Goal: Information Seeking & Learning: Learn about a topic

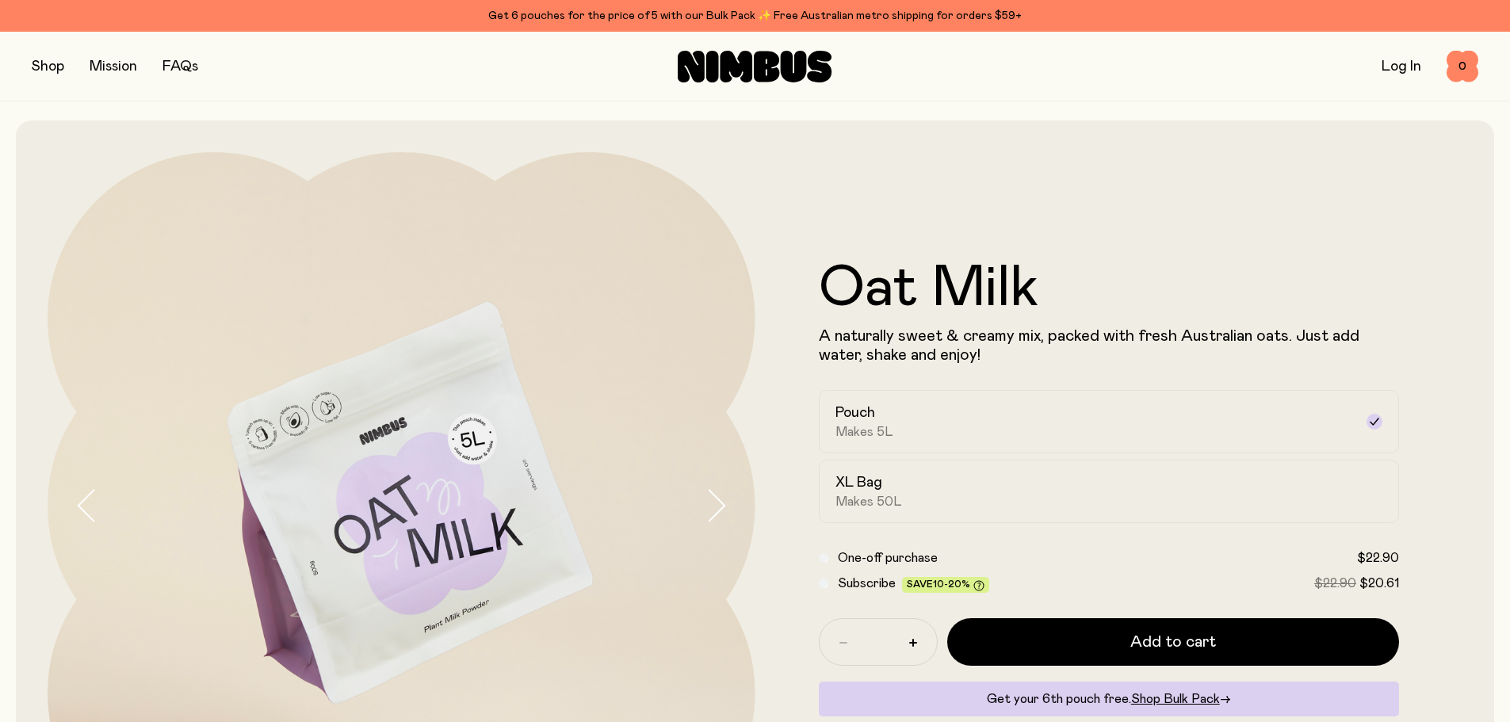
click at [52, 64] on button "button" at bounding box center [48, 66] width 32 height 22
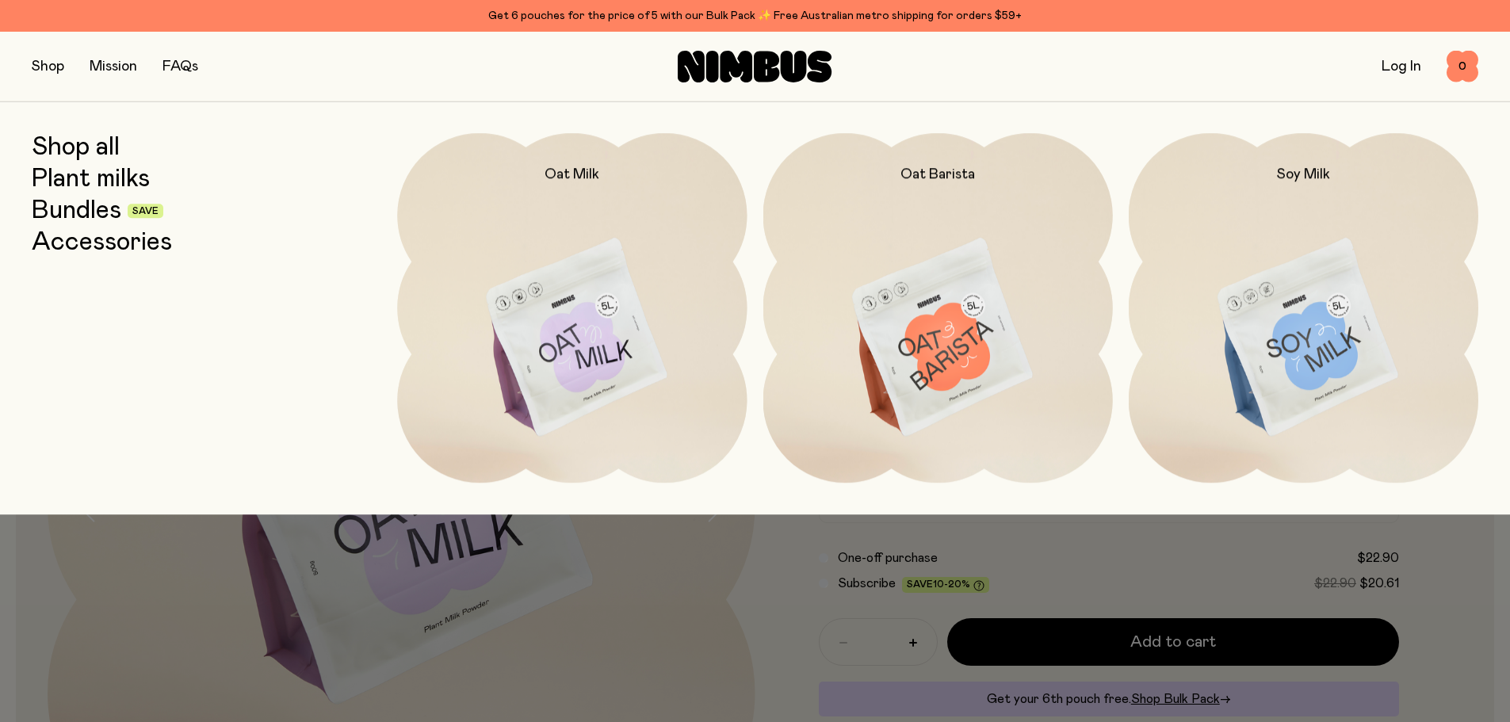
click at [572, 174] on h2 "Oat Milk" at bounding box center [572, 174] width 55 height 19
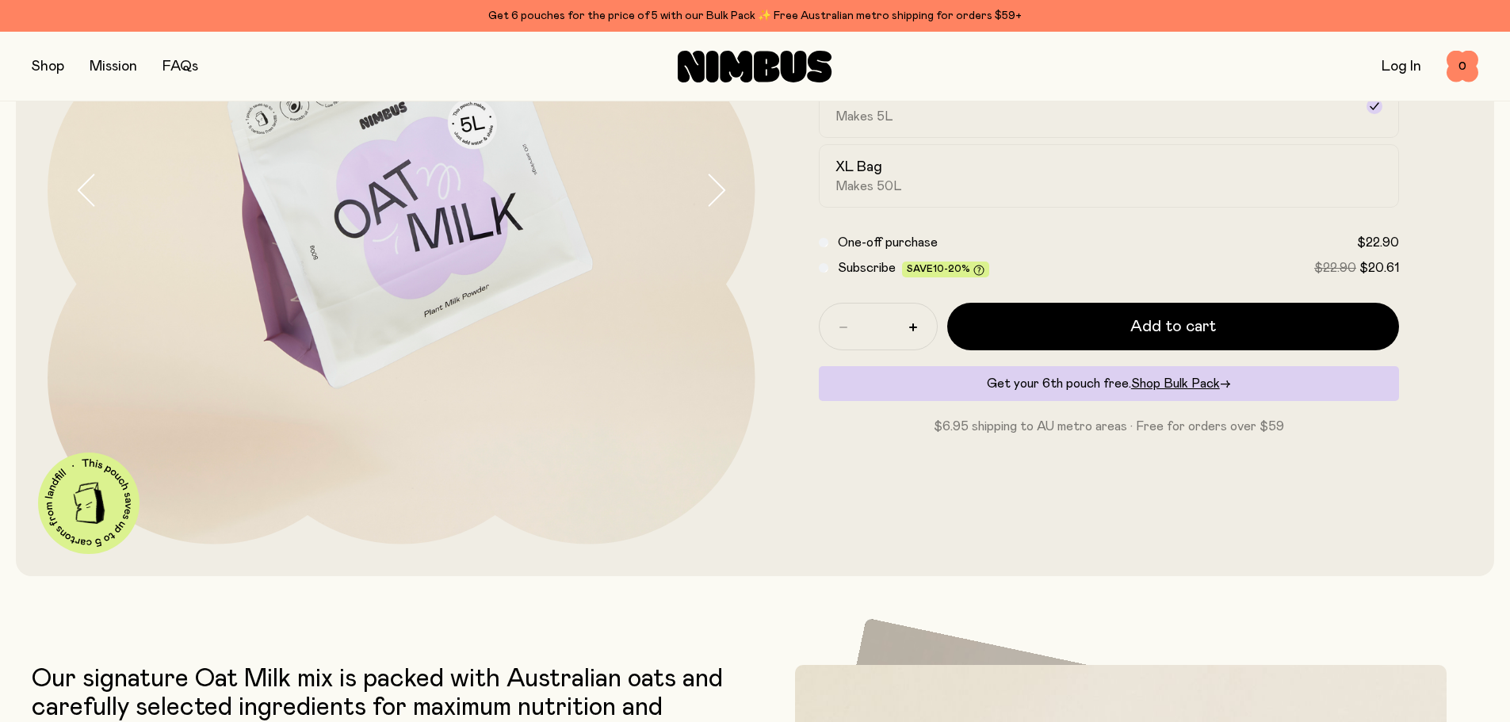
scroll to position [317, 0]
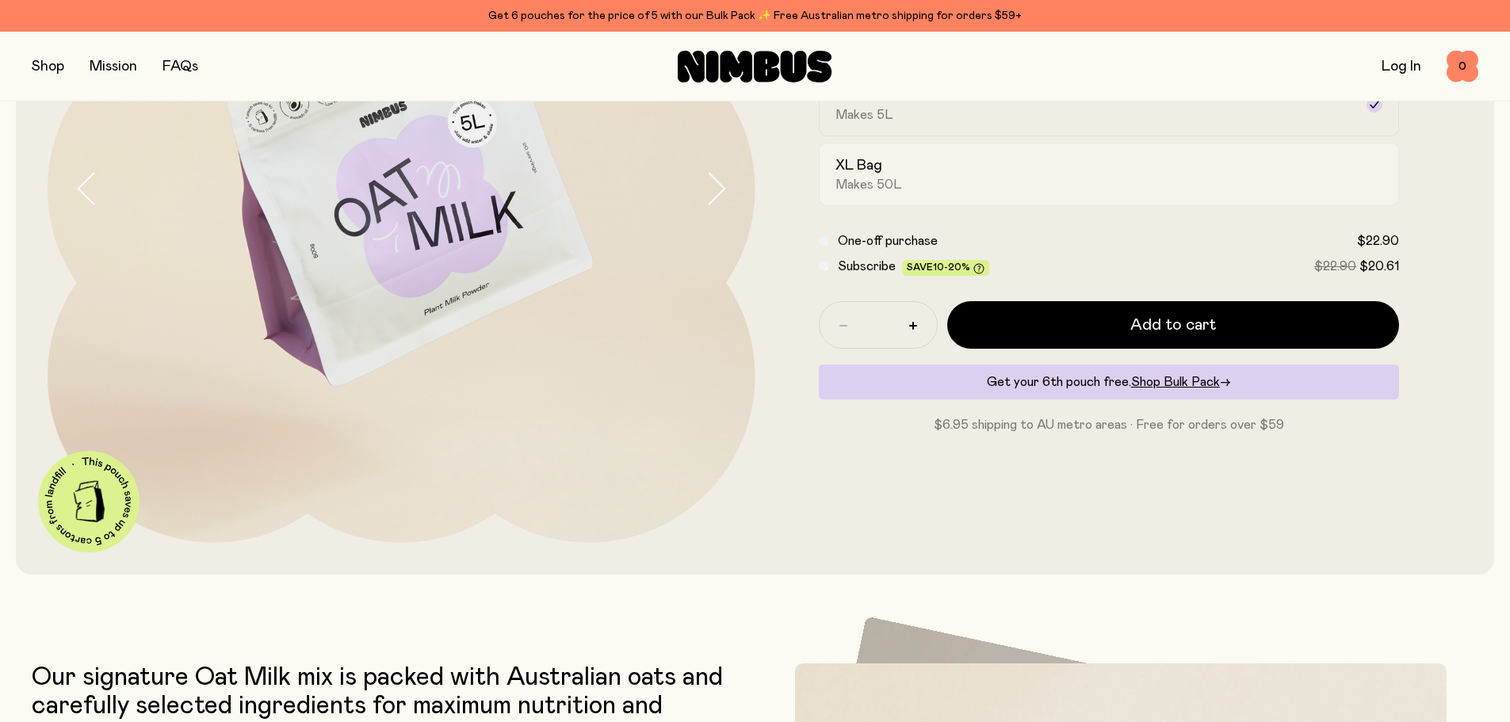
click at [1195, 188] on div "XL Bag Makes 50L" at bounding box center [1094, 174] width 519 height 36
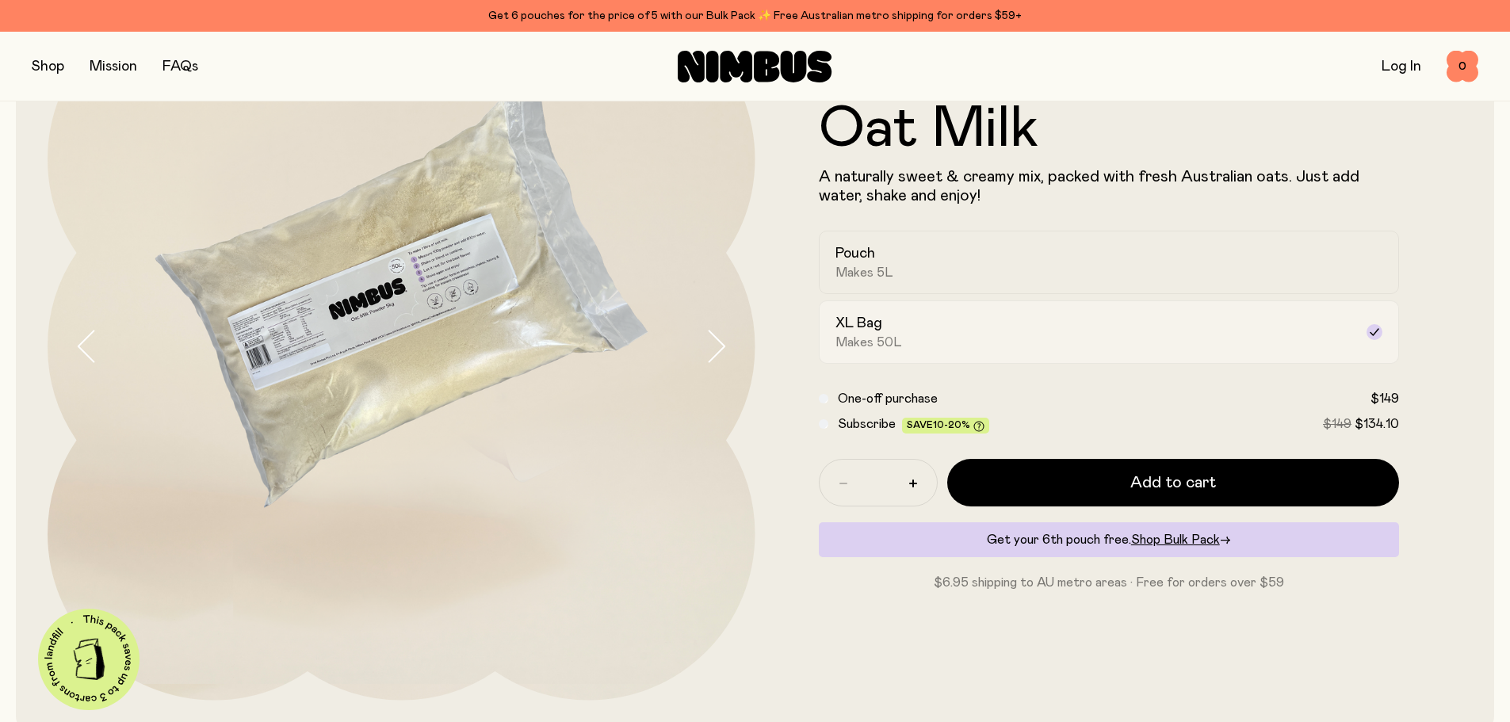
scroll to position [159, 0]
click at [1173, 251] on div "Pouch Makes 5L" at bounding box center [1094, 263] width 519 height 36
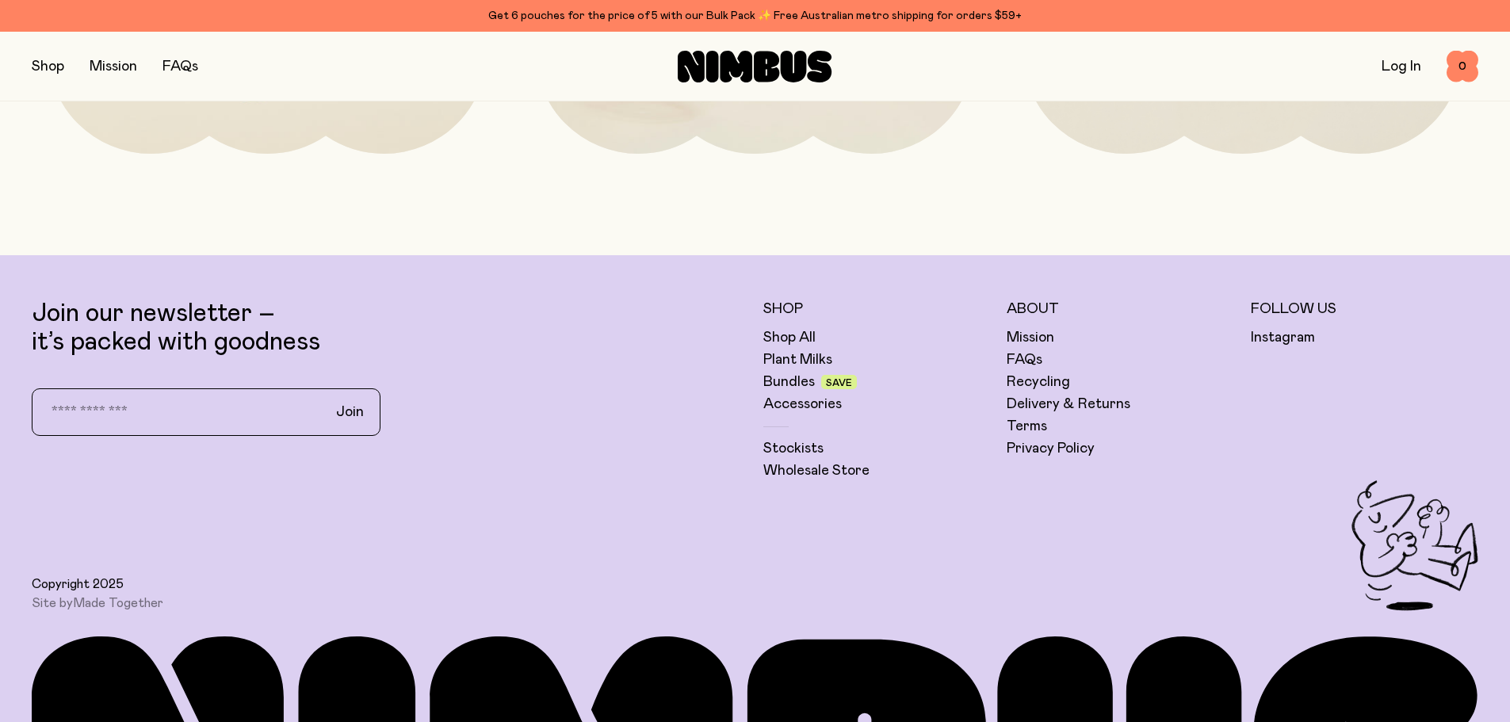
scroll to position [4518, 0]
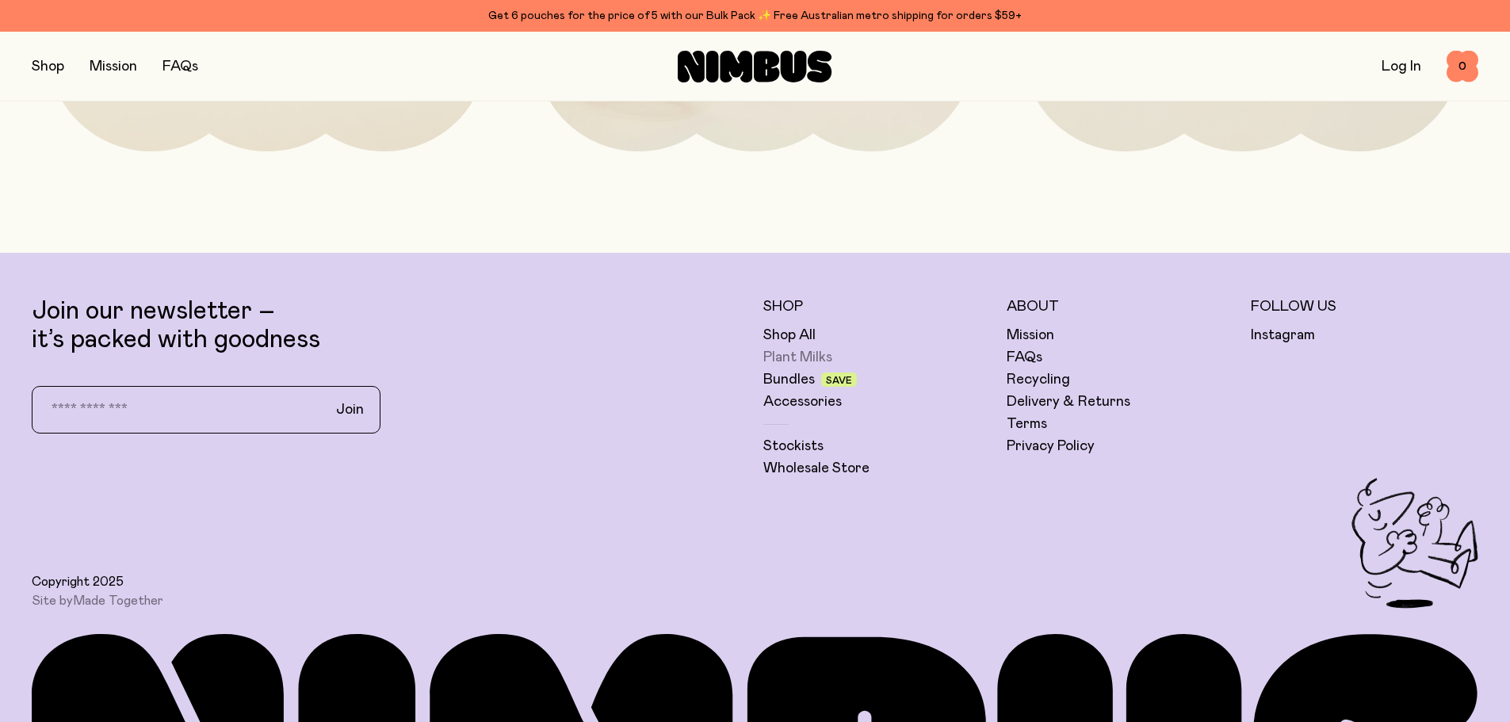
click at [802, 354] on link "Plant Milks" at bounding box center [797, 357] width 69 height 19
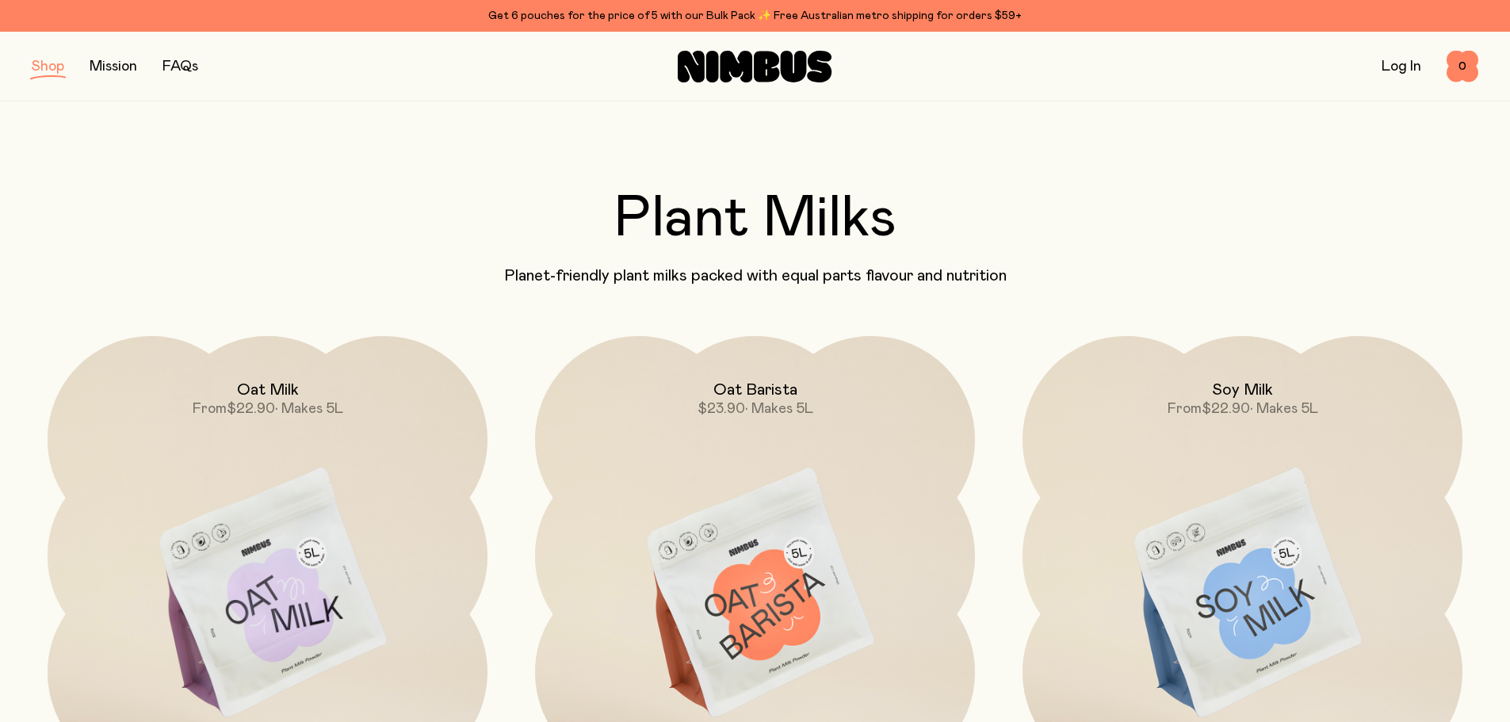
click at [174, 59] on link "FAQs" at bounding box center [180, 66] width 36 height 14
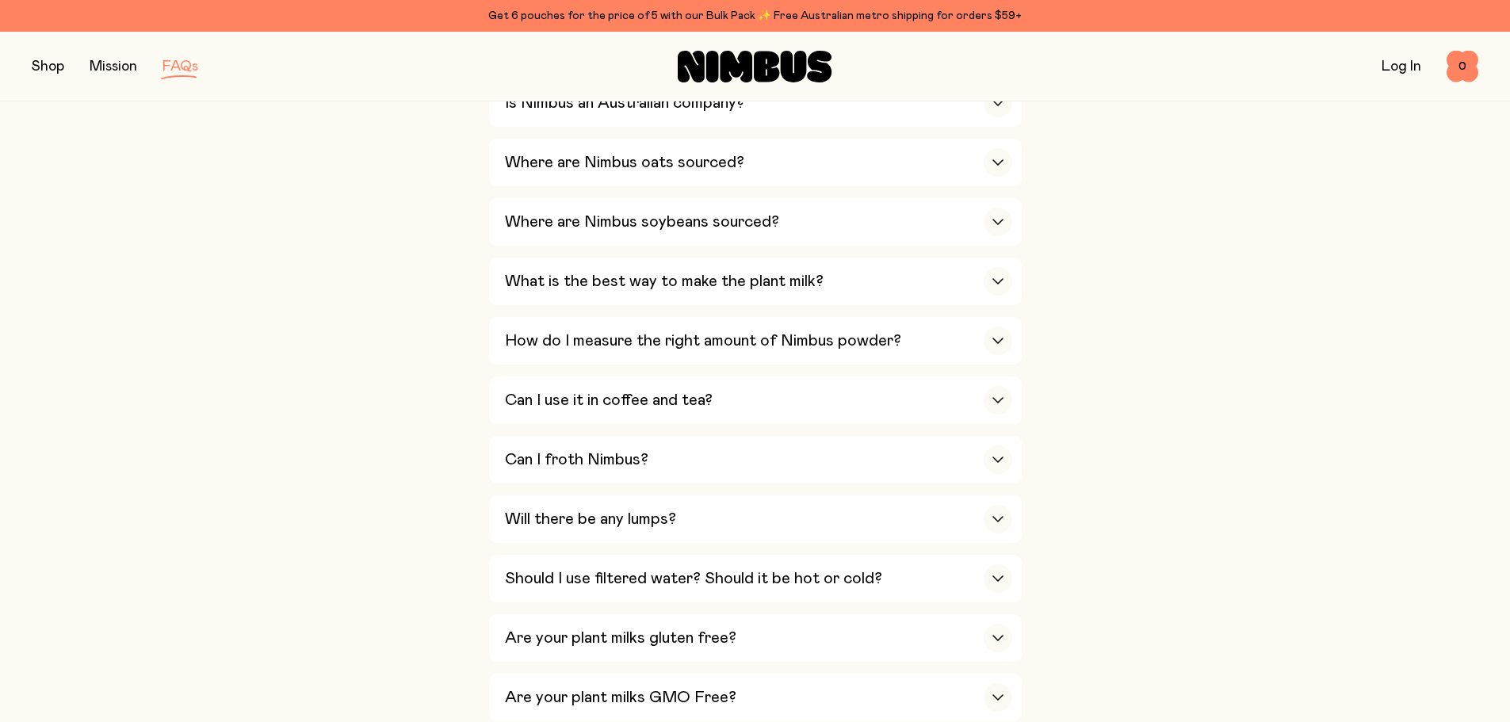
scroll to position [476, 0]
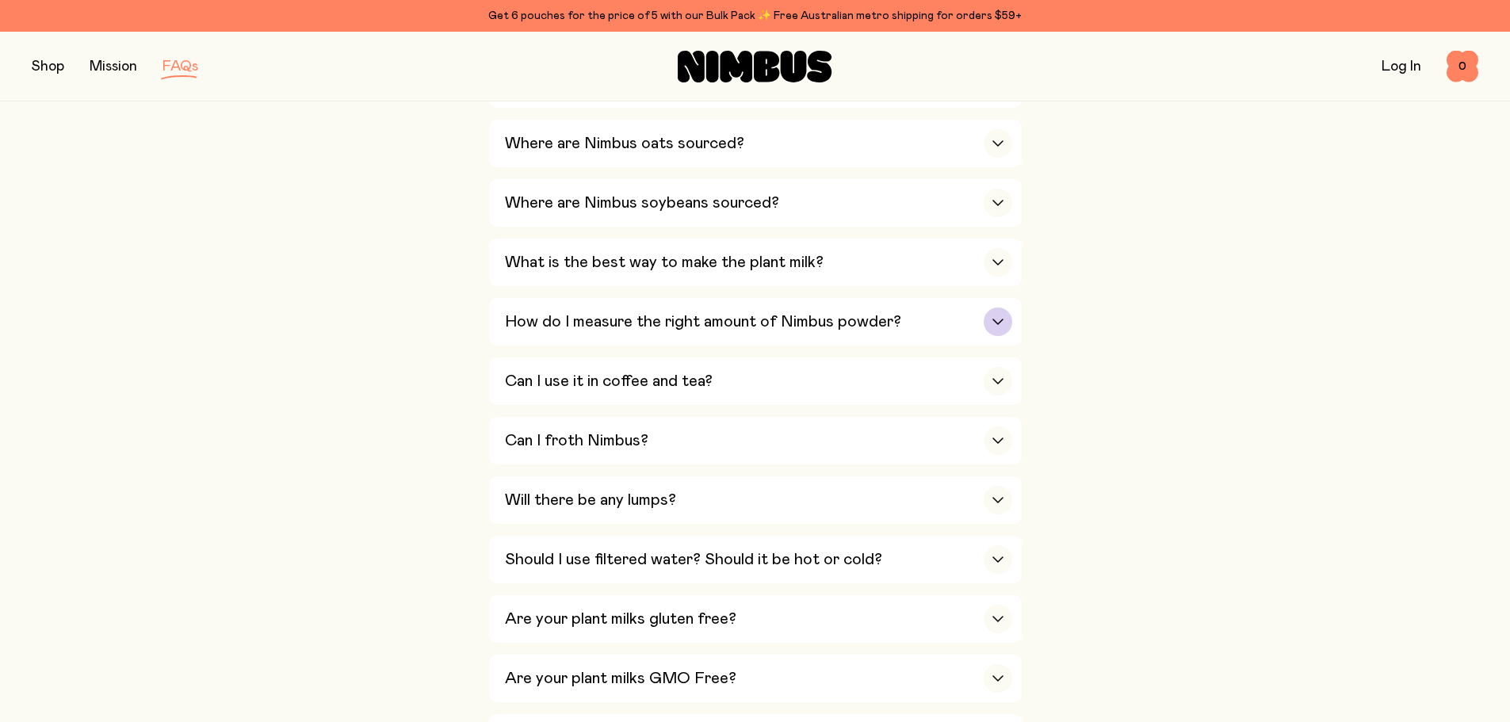
click at [988, 314] on div "button" at bounding box center [998, 322] width 29 height 29
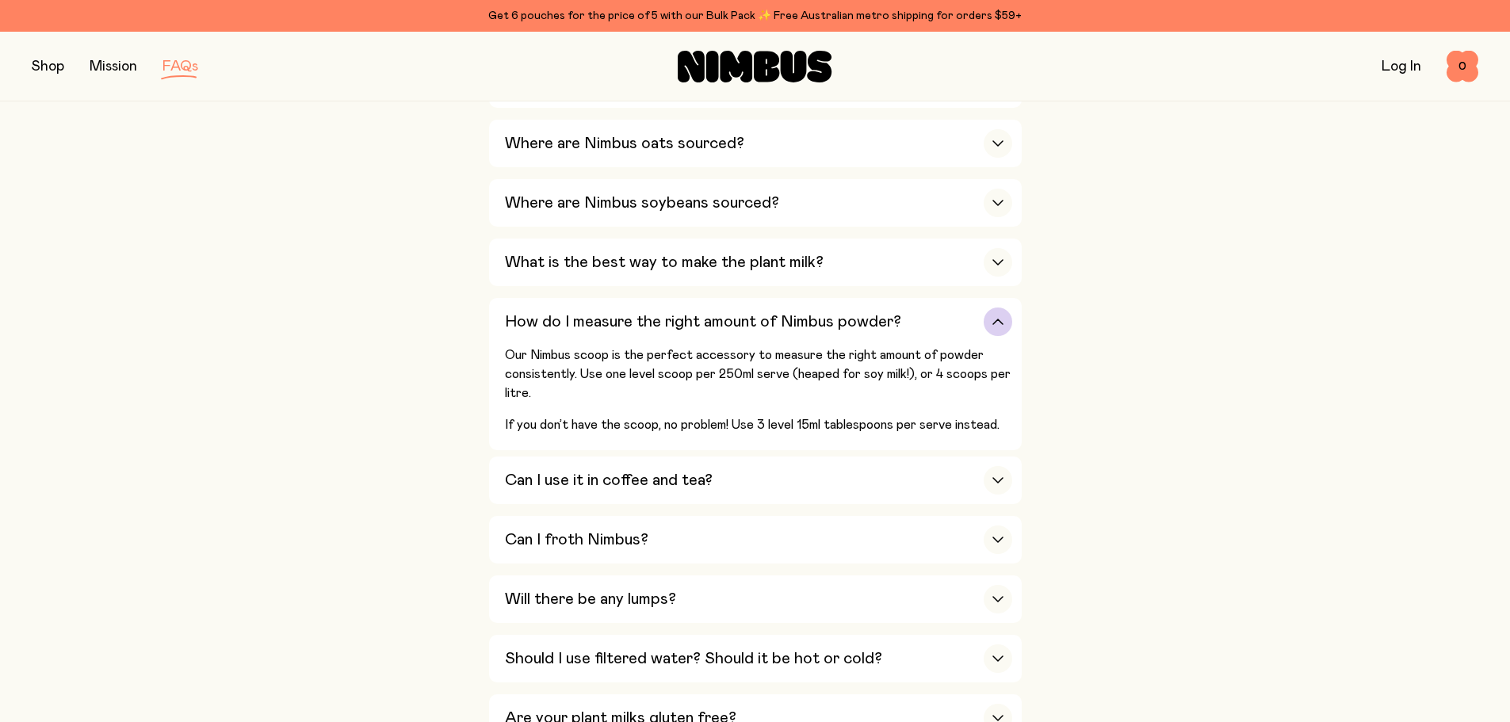
click at [988, 314] on div "button" at bounding box center [998, 322] width 29 height 29
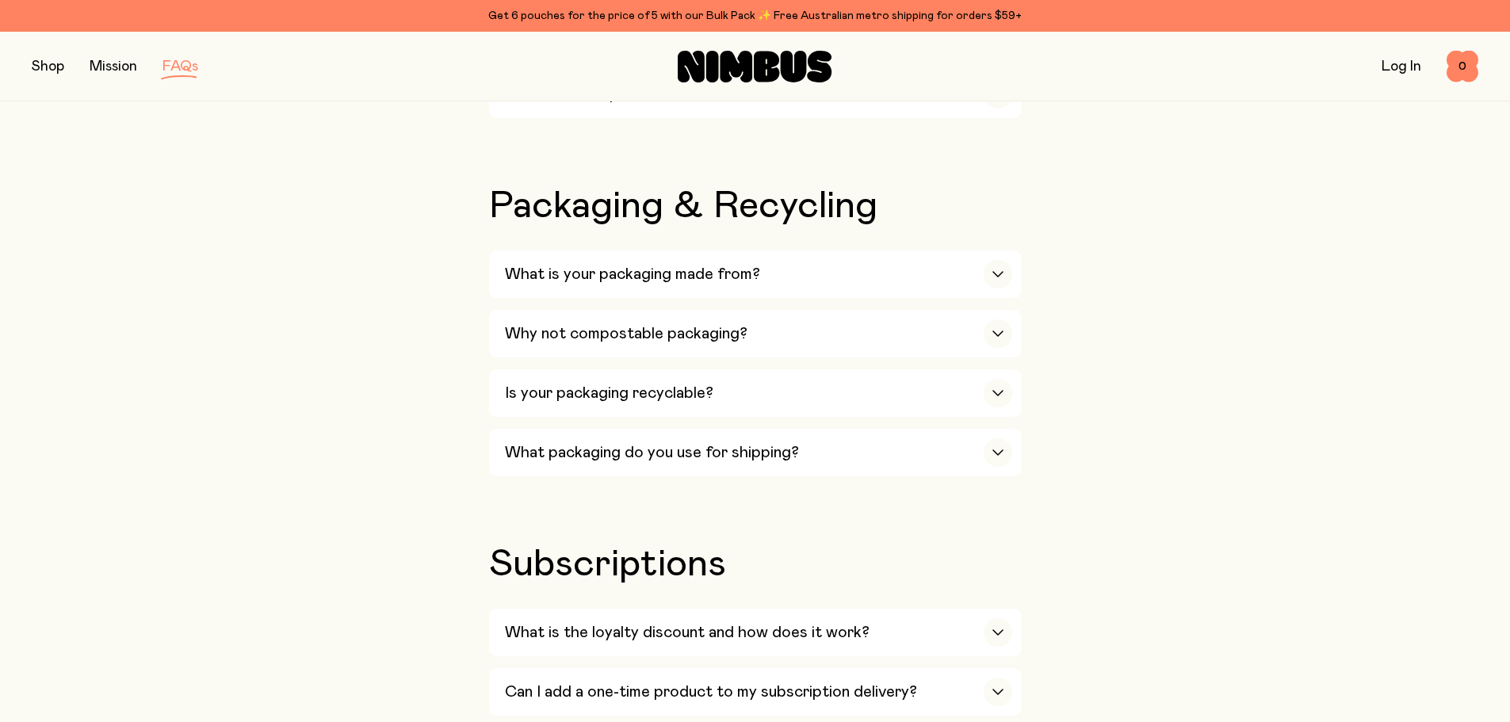
scroll to position [1427, 0]
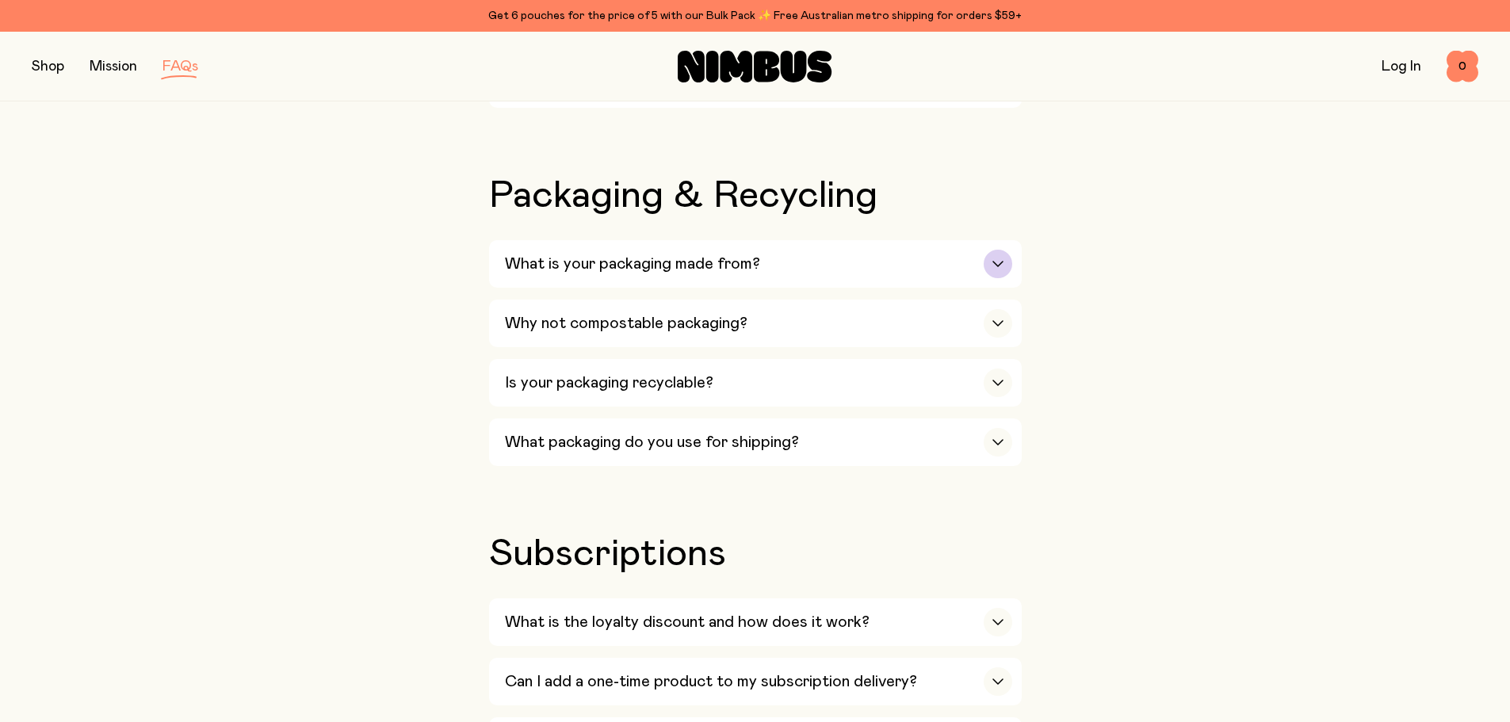
click at [989, 250] on div "button" at bounding box center [998, 264] width 29 height 29
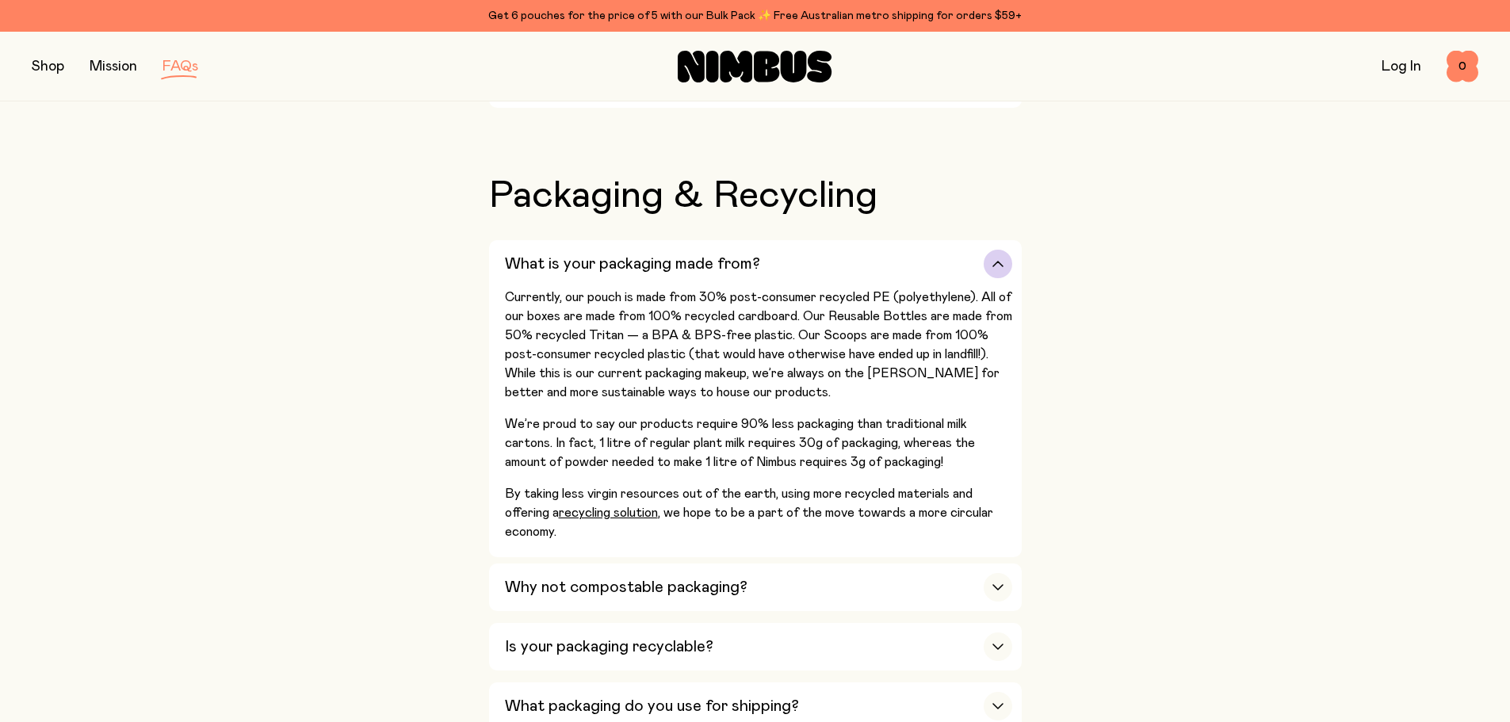
click at [989, 250] on div "button" at bounding box center [998, 264] width 29 height 29
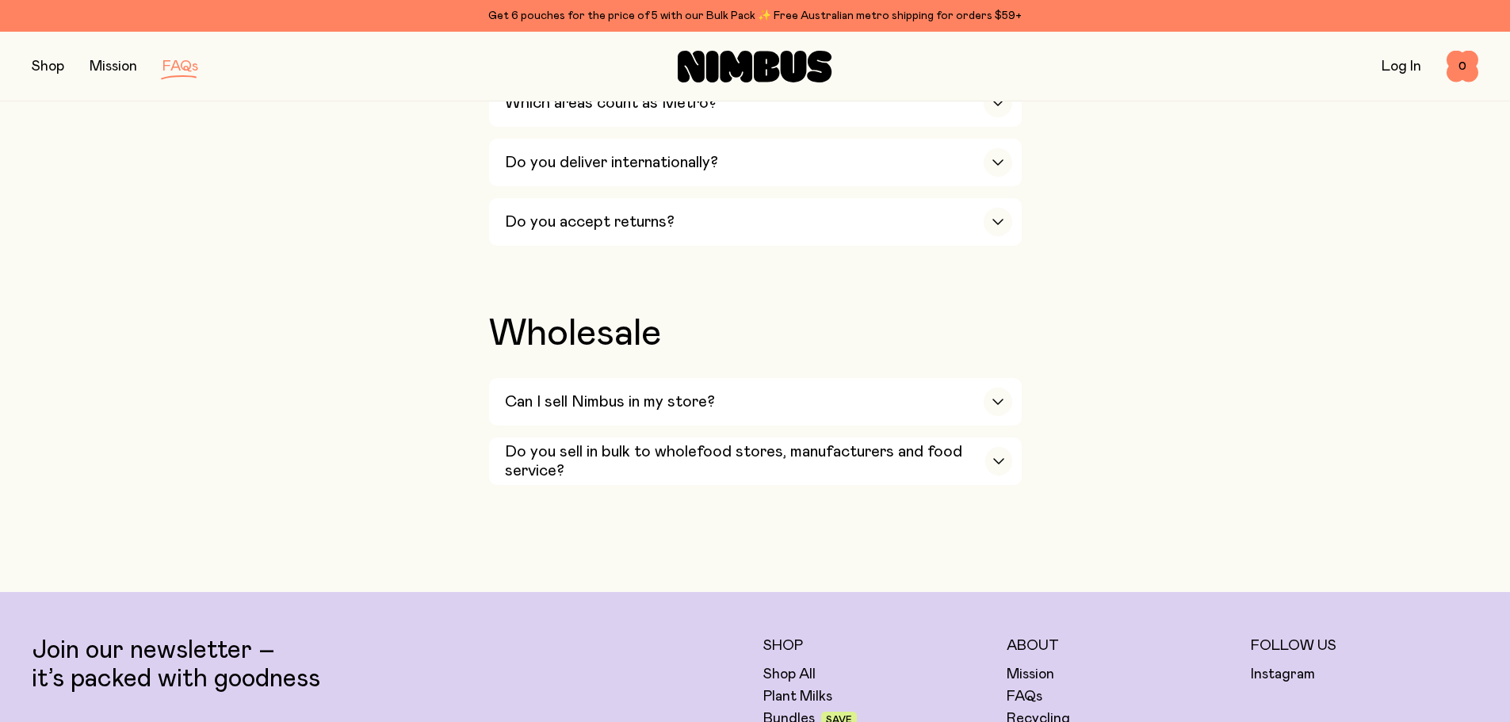
scroll to position [2616, 0]
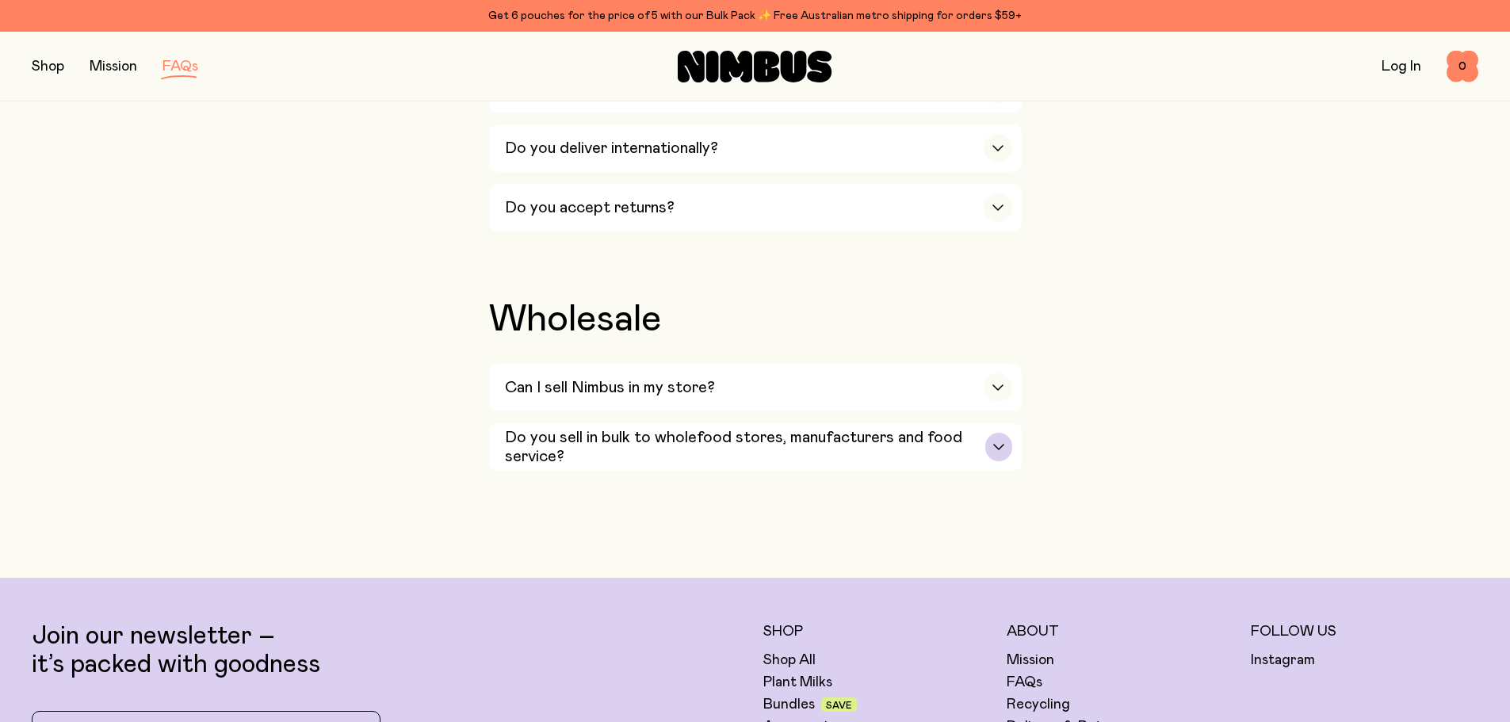
click at [1000, 433] on div "button" at bounding box center [998, 447] width 26 height 29
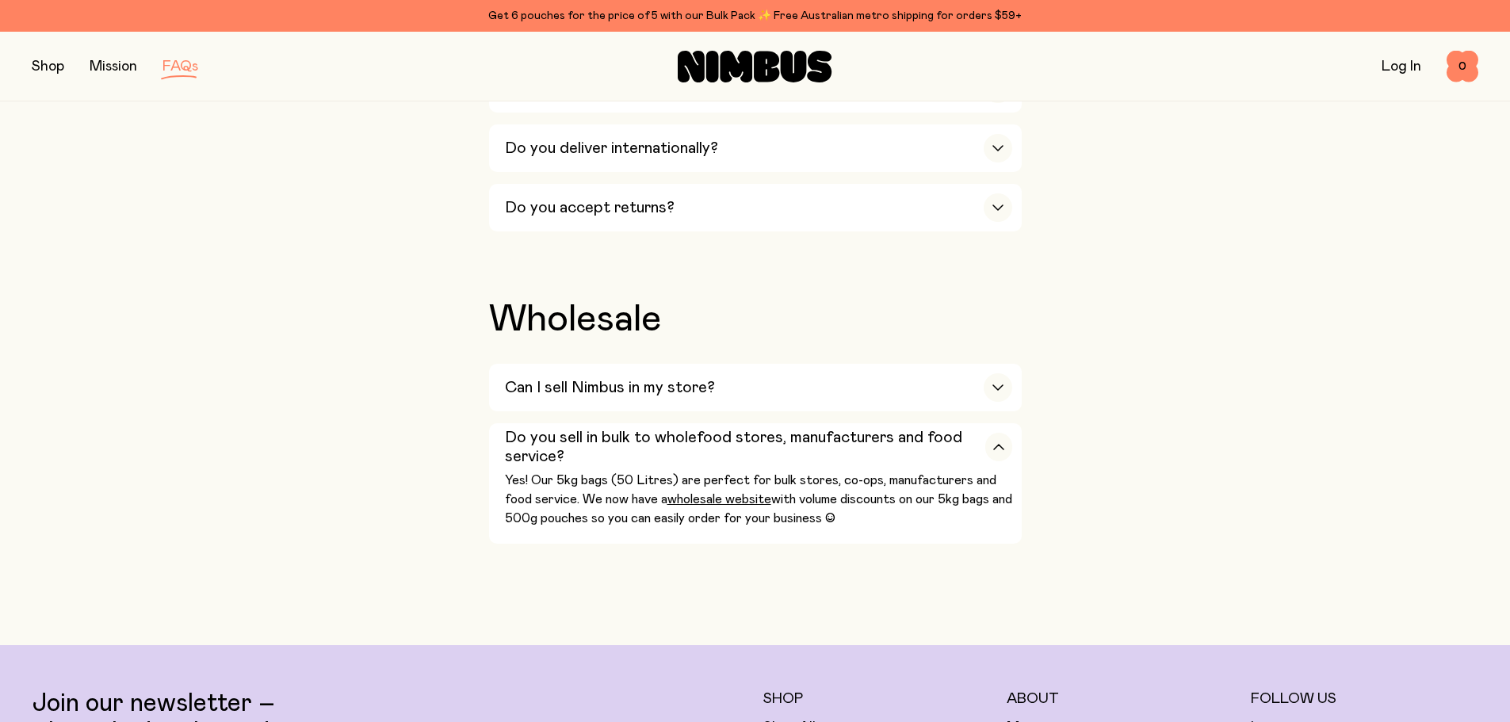
click at [996, 433] on div "button" at bounding box center [998, 447] width 26 height 29
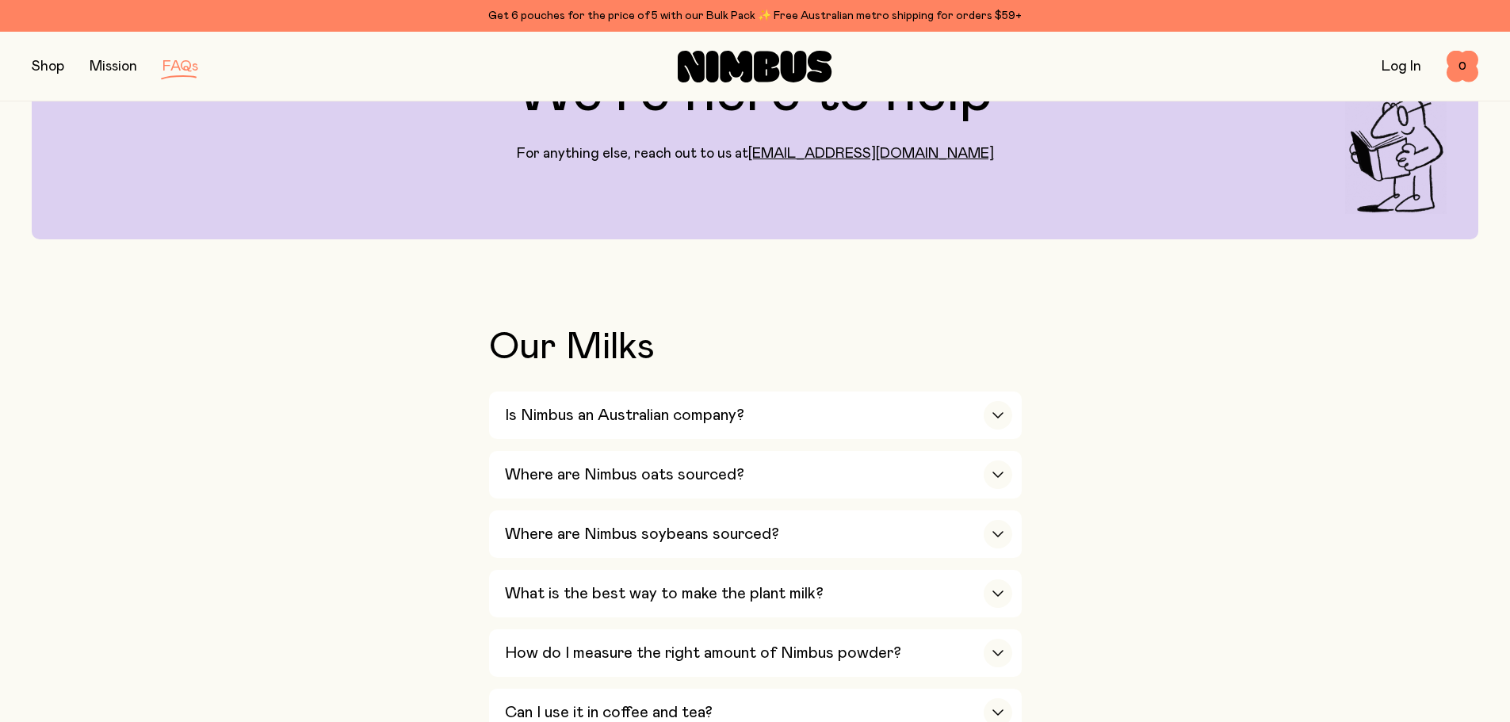
scroll to position [79, 0]
